Goal: Communication & Community: Answer question/provide support

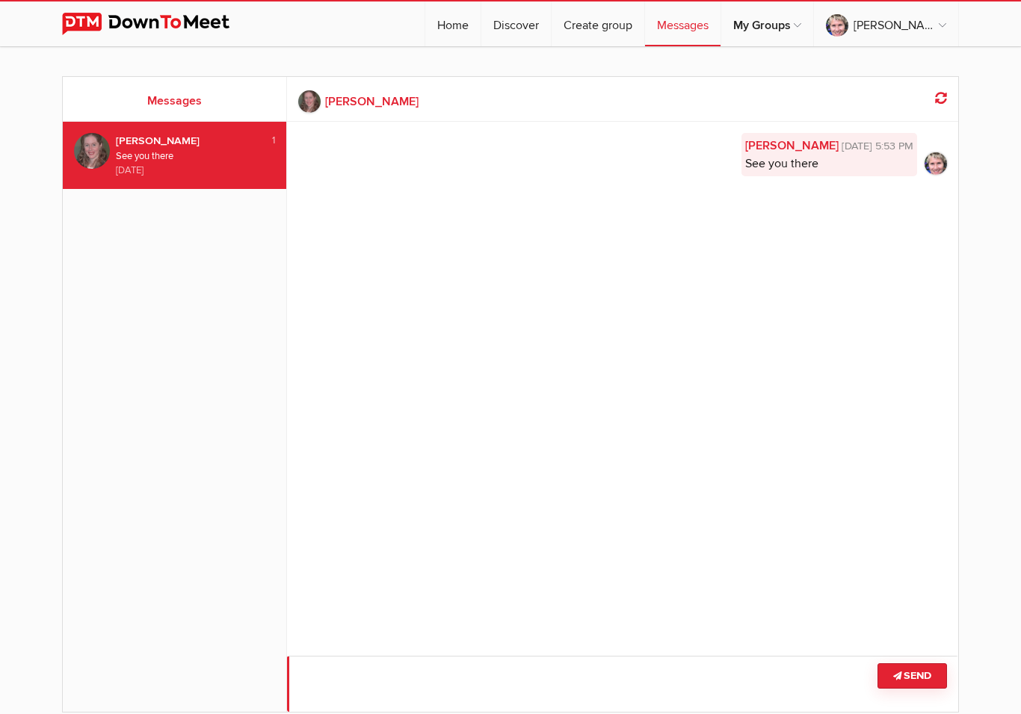
click at [350, 669] on textarea at bounding box center [623, 684] width 672 height 56
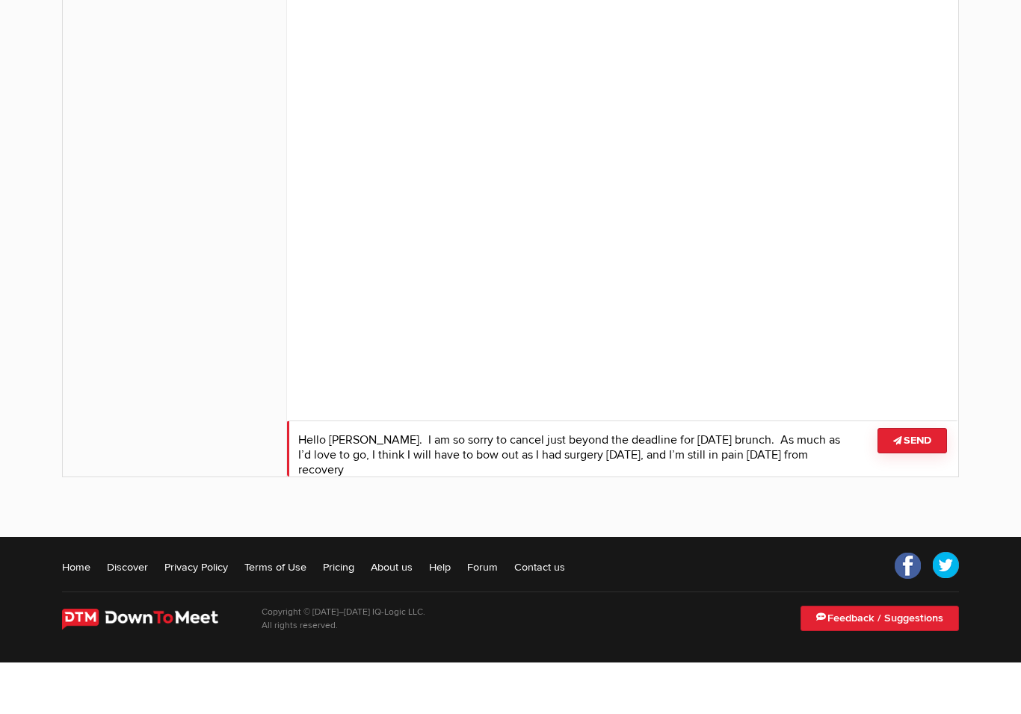
click at [792, 472] on textarea at bounding box center [623, 500] width 672 height 56
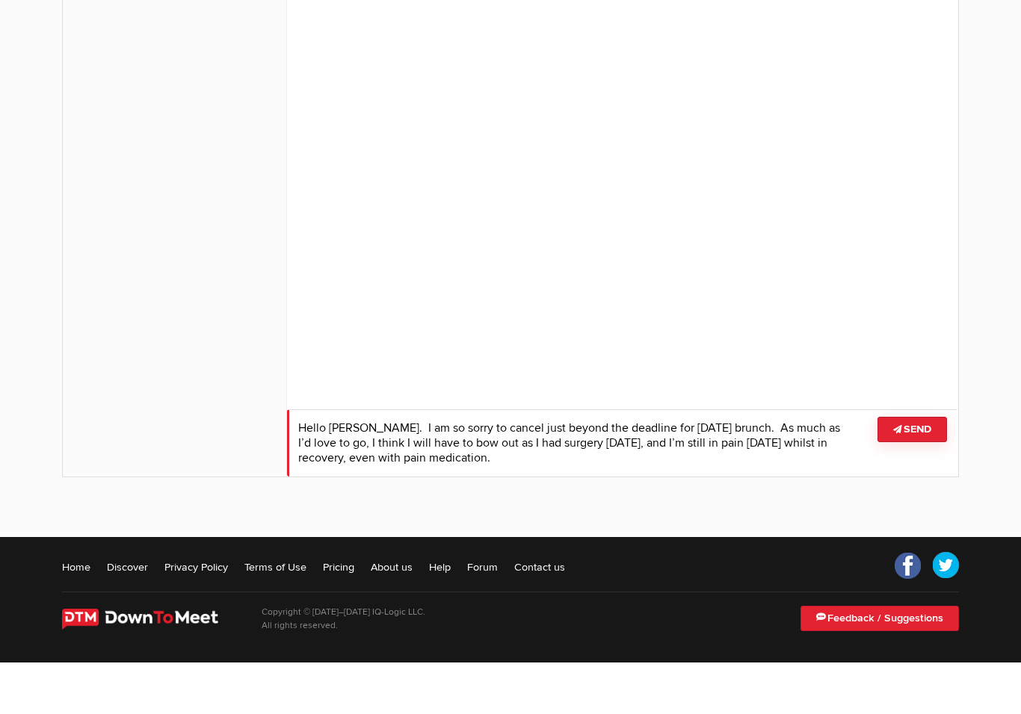
click at [480, 461] on textarea at bounding box center [623, 494] width 672 height 67
click at [563, 463] on textarea at bounding box center [623, 494] width 672 height 67
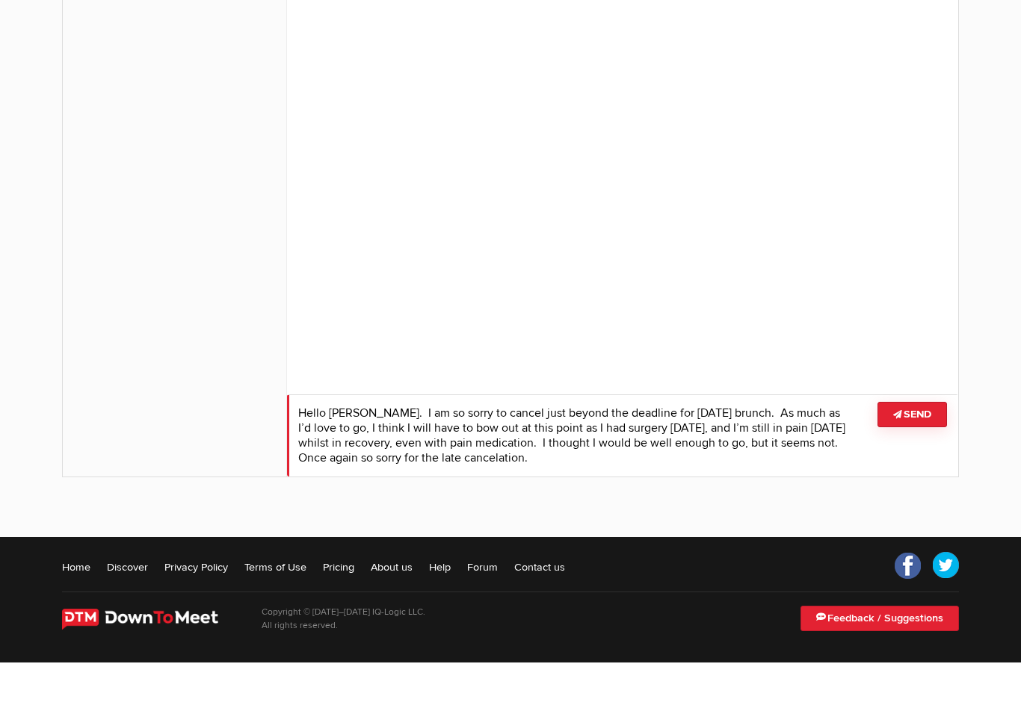
click at [442, 446] on textarea at bounding box center [623, 487] width 672 height 82
type textarea "Hello [PERSON_NAME]. I am so sorry to cancel just beyond the deadline for [DATE…"
click at [913, 454] on button "Send" at bounding box center [911, 466] width 69 height 25
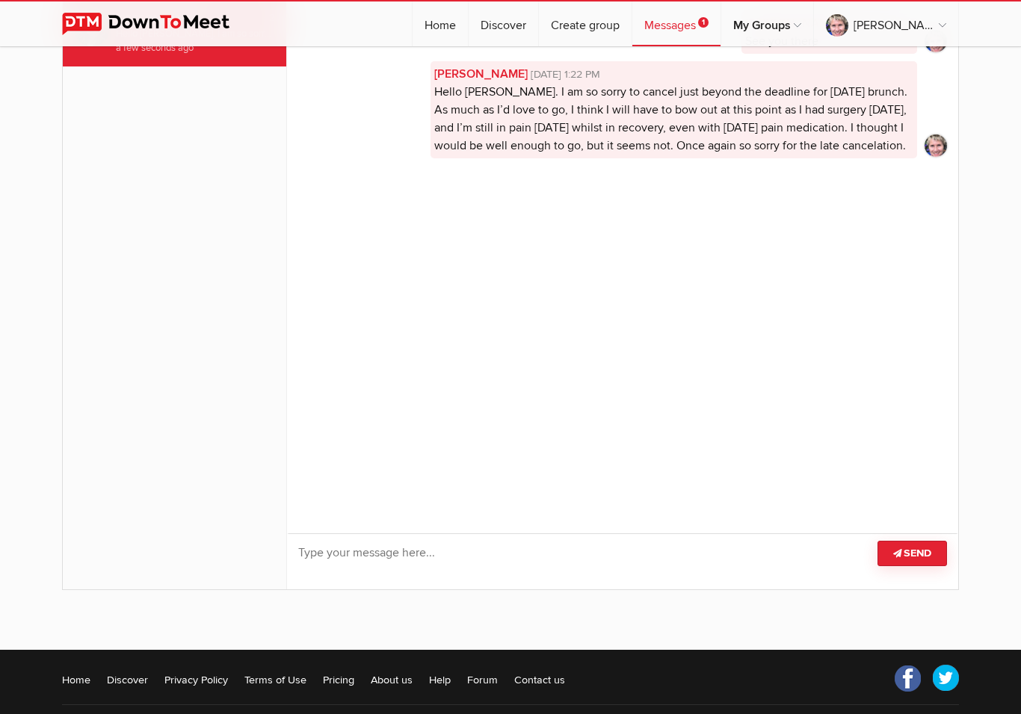
scroll to position [0, 0]
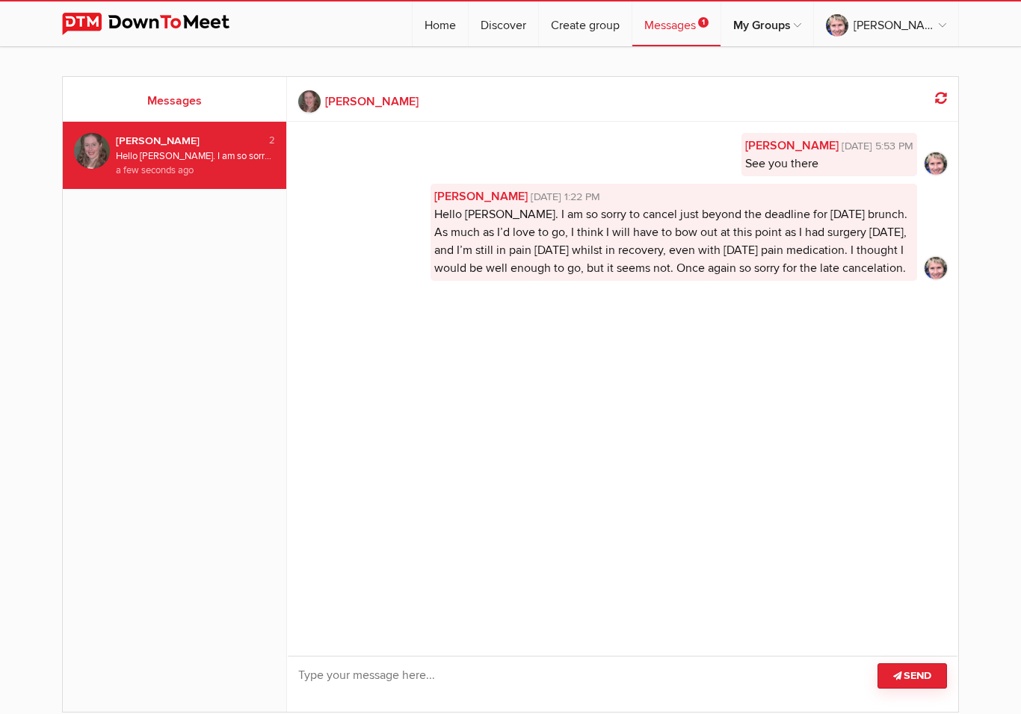
click at [250, 160] on div "Hello [PERSON_NAME]. I am so sorry to cancel just beyond the deadline for [DATE…" at bounding box center [195, 156] width 159 height 14
click at [468, 18] on link "Home" at bounding box center [439, 23] width 55 height 45
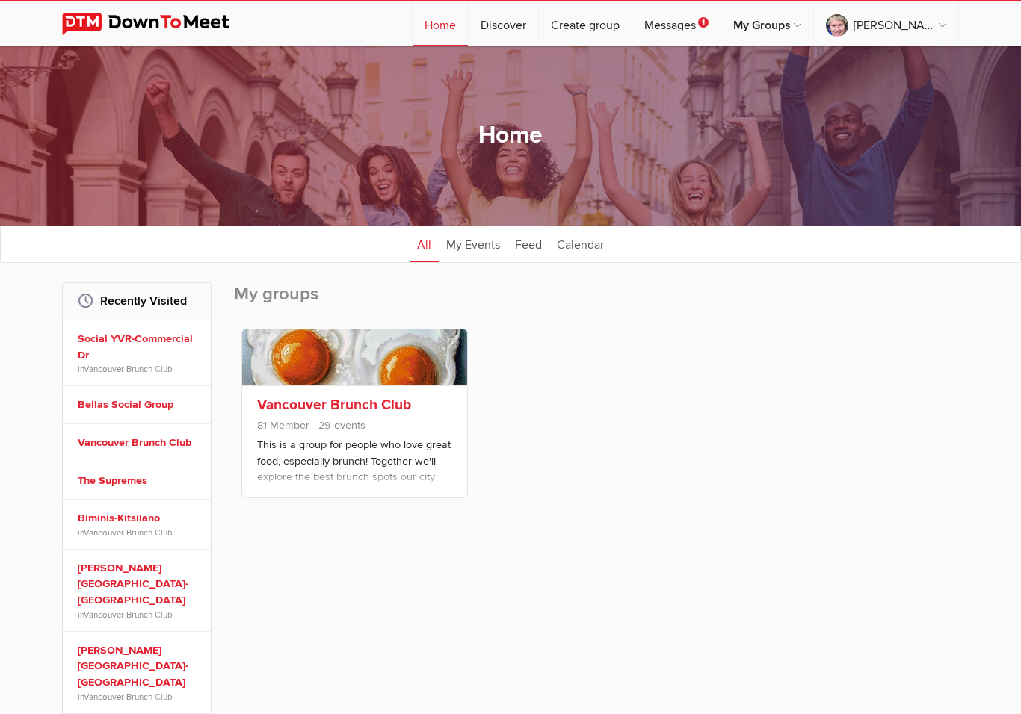
click at [383, 456] on p "This is a group for people who love great food, especially brunch! Together we'…" at bounding box center [354, 474] width 195 height 75
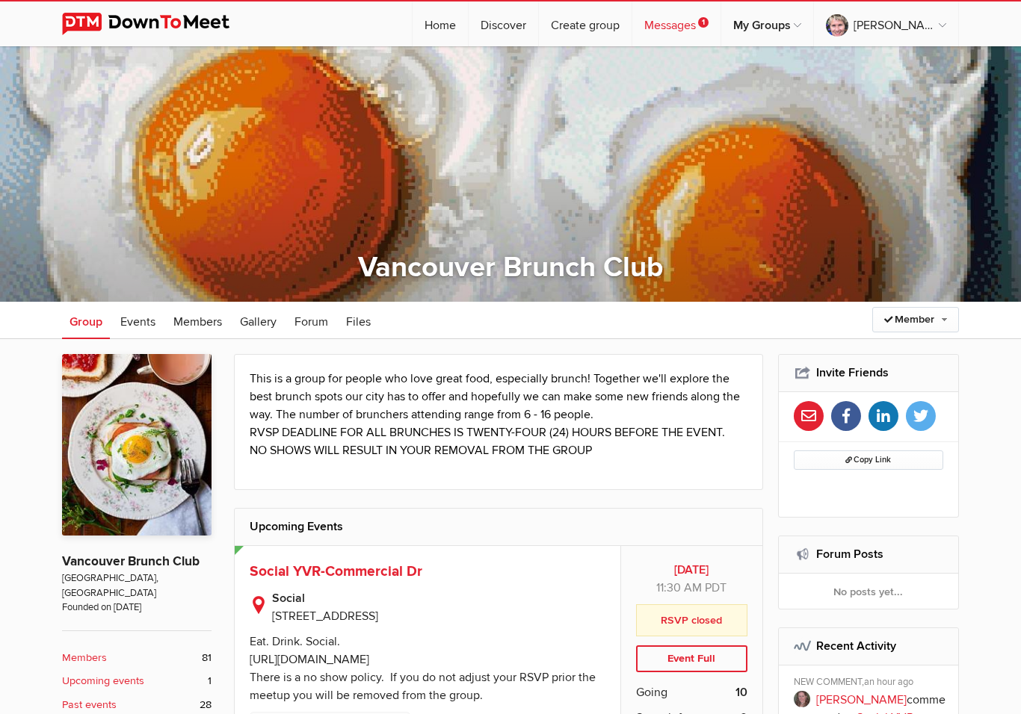
click at [706, 28] on link "Messages 1" at bounding box center [676, 23] width 88 height 45
